Goal: Find specific page/section: Find specific page/section

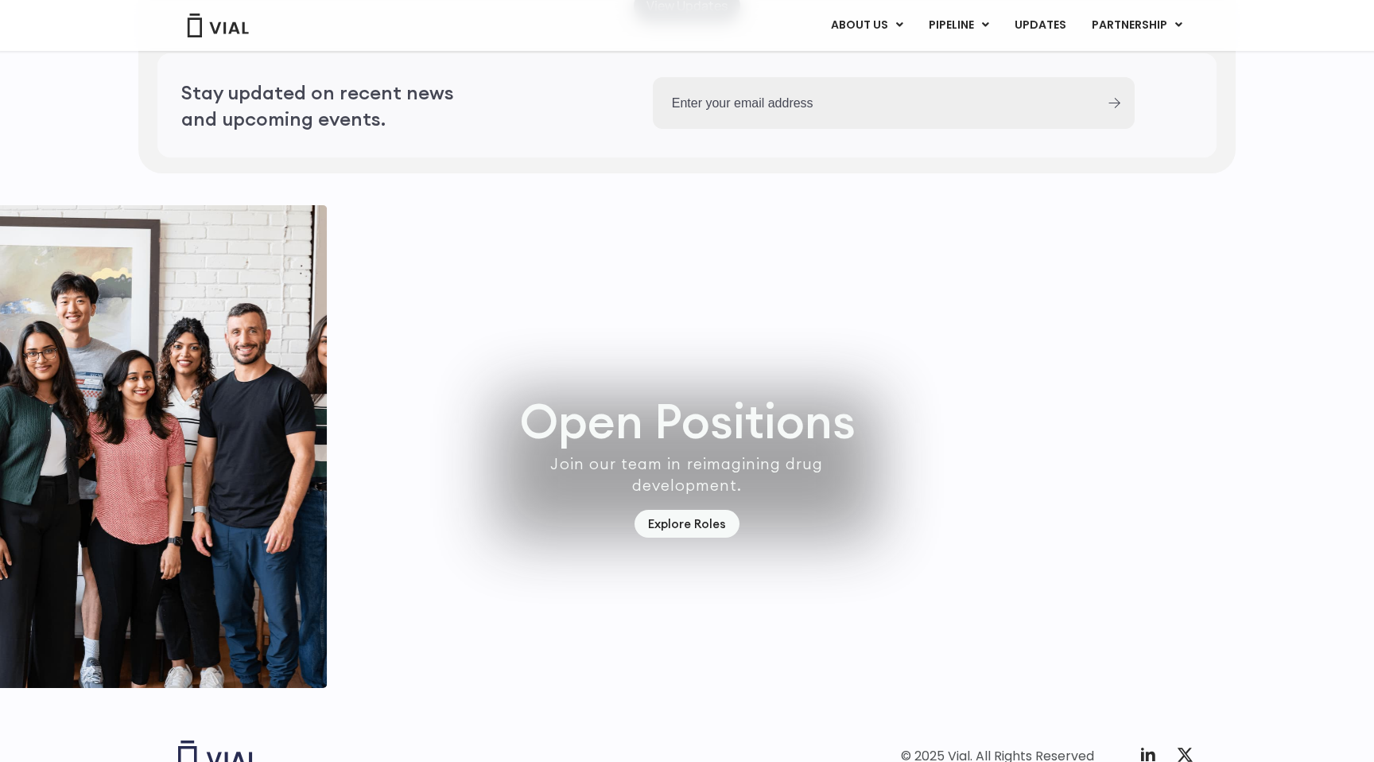
scroll to position [4469, 0]
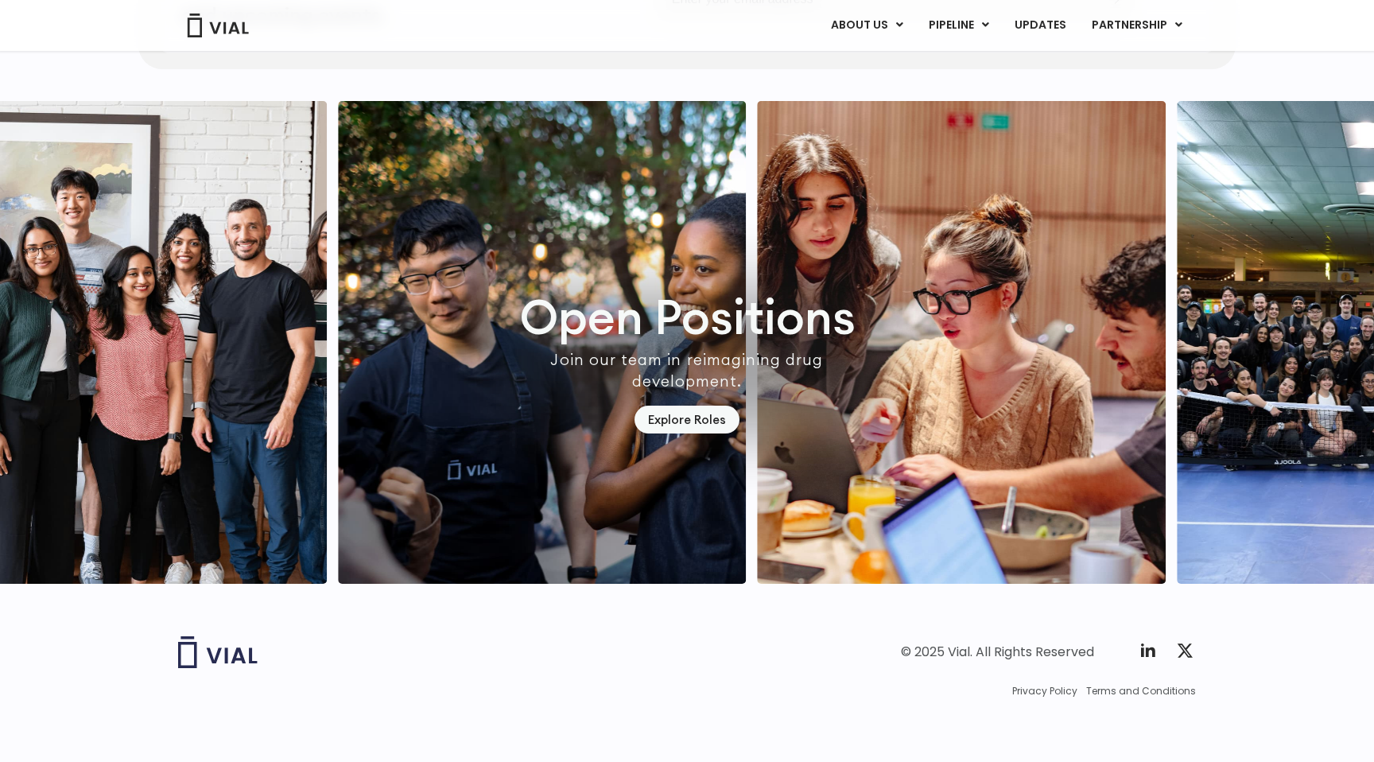
click at [700, 339] on img "1 / 7" at bounding box center [542, 342] width 409 height 483
click at [693, 405] on link "Explore Roles" at bounding box center [686, 419] width 105 height 28
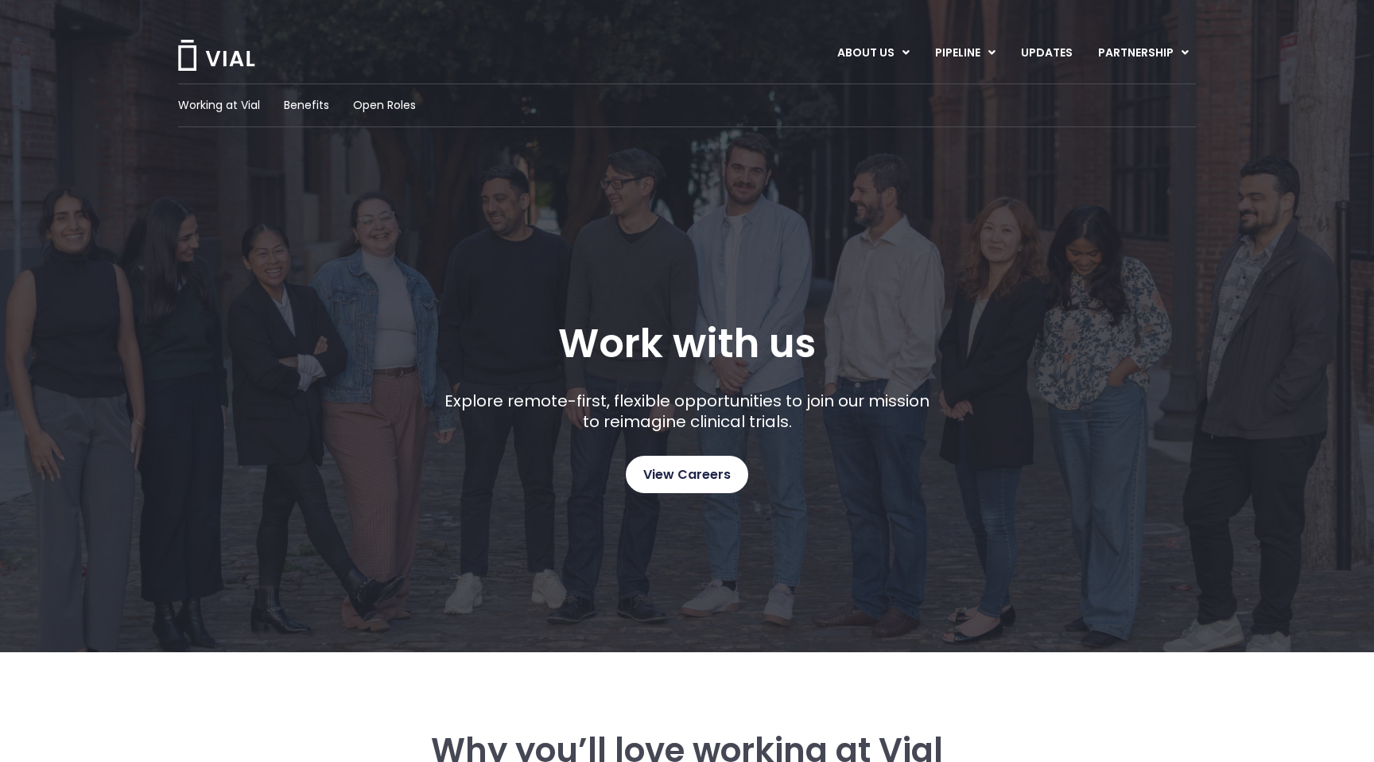
click at [731, 462] on link "View Careers" at bounding box center [687, 474] width 122 height 37
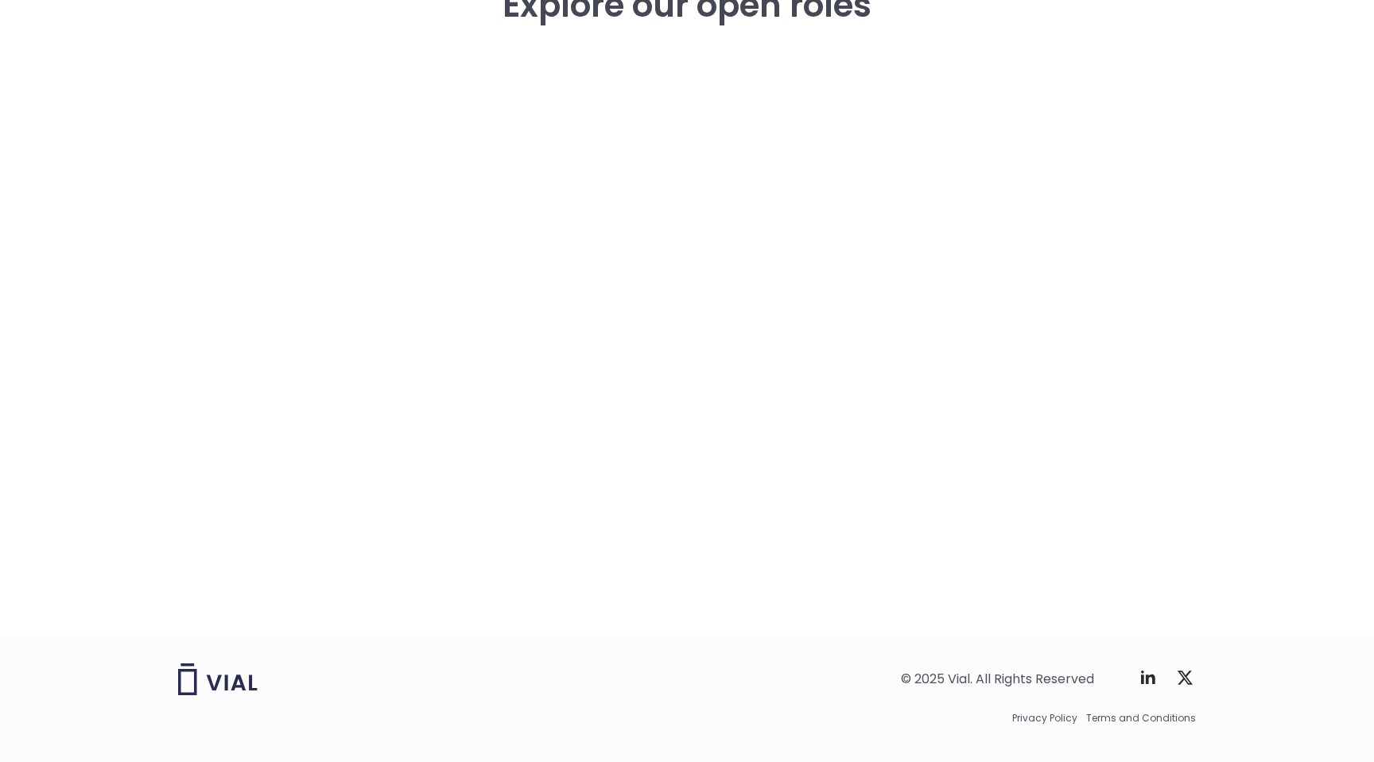
scroll to position [2344, 0]
